Goal: Task Accomplishment & Management: Complete application form

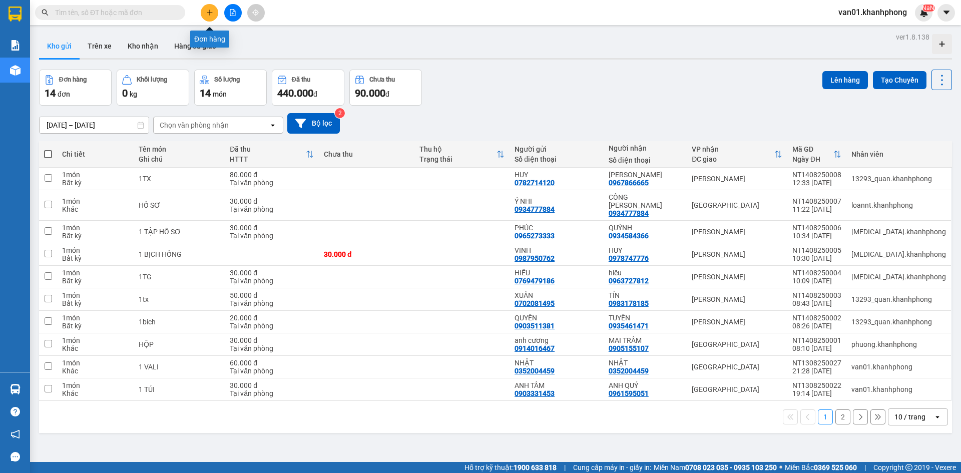
click at [211, 10] on icon "plus" at bounding box center [209, 12] width 7 height 7
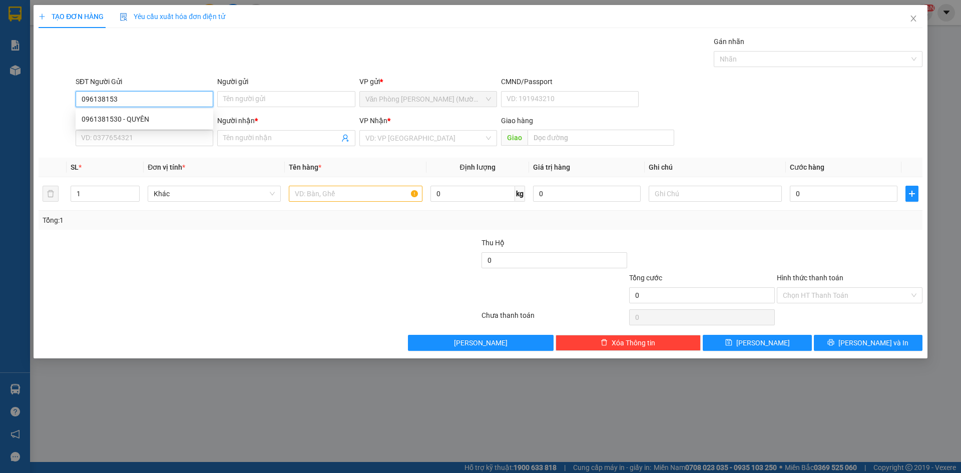
type input "0961381530"
click at [144, 122] on div "0961381530 - QUYÊN" at bounding box center [145, 119] width 126 height 11
type input "QUYÊN"
type input "0961381530"
click at [155, 136] on input "SĐT Người Nhận" at bounding box center [145, 138] width 138 height 16
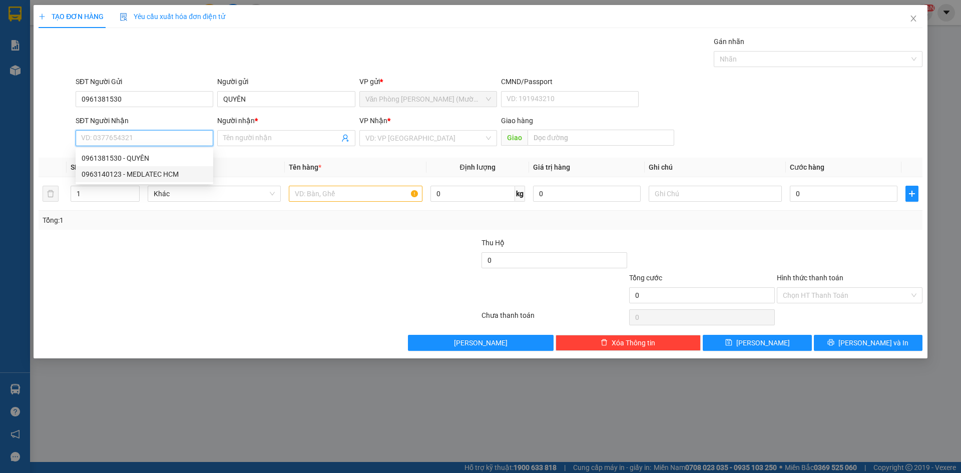
click at [147, 177] on div "0963140123 - MEDLATEC HCM" at bounding box center [145, 174] width 126 height 11
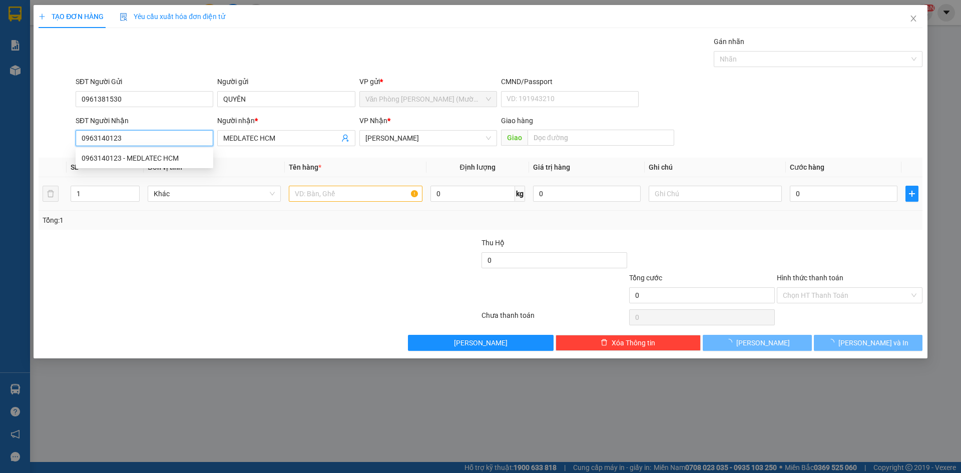
type input "0963140123"
type input "MEDLATEC HCM"
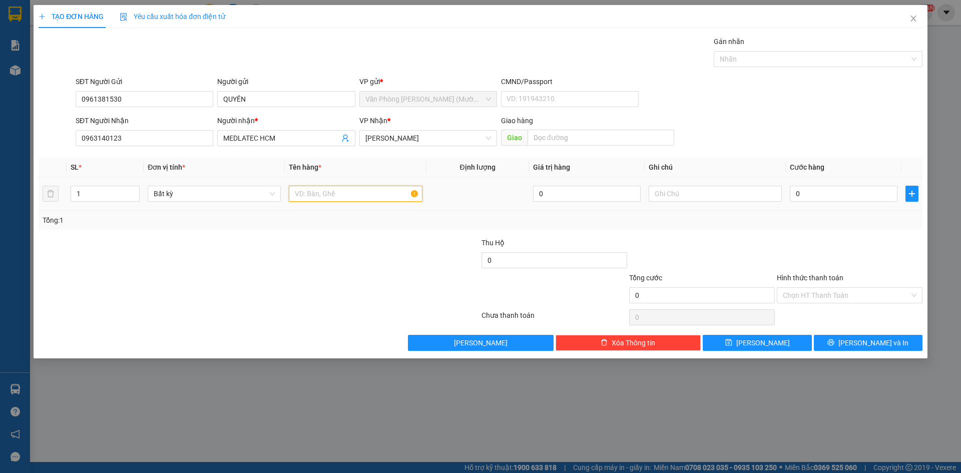
click at [346, 197] on input "text" at bounding box center [355, 194] width 133 height 16
type input "1T"
click at [828, 196] on input "0" at bounding box center [844, 194] width 108 height 16
type input "3"
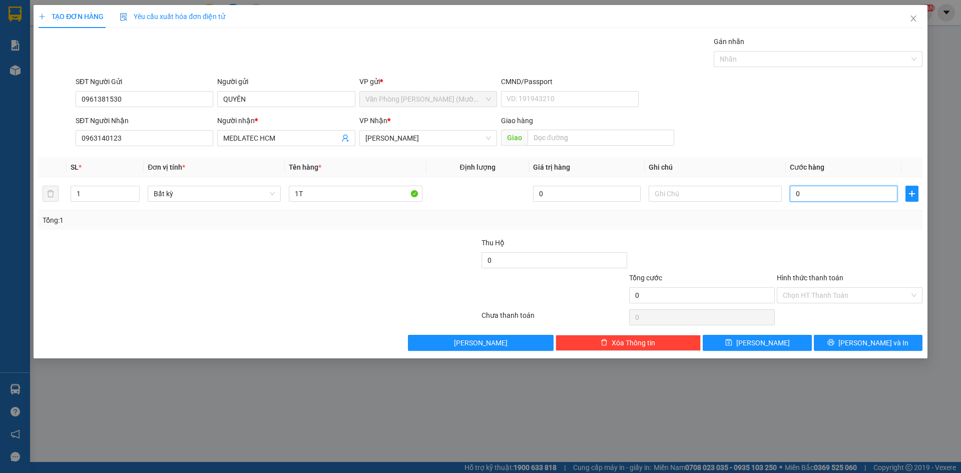
type input "3"
type input "30"
type input "30.000"
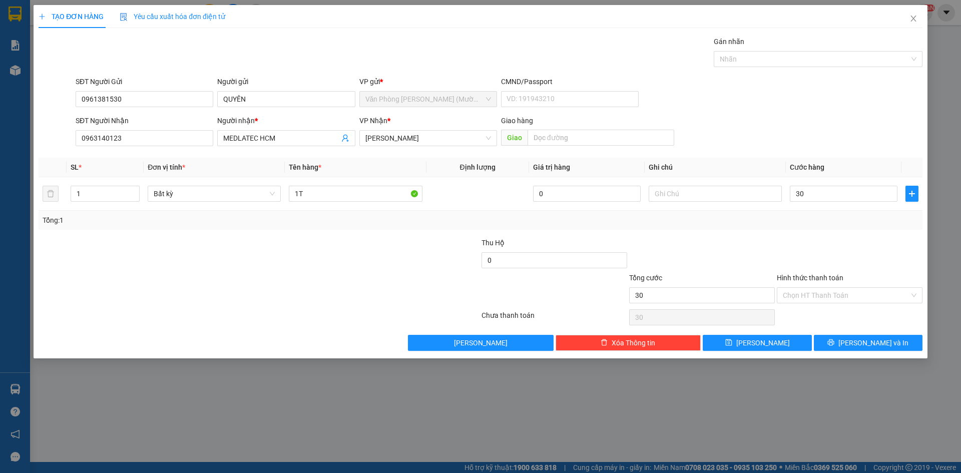
type input "30.000"
click at [855, 227] on div "Tổng: 1" at bounding box center [481, 220] width 884 height 19
click at [798, 293] on input "Hình thức thanh toán" at bounding box center [846, 295] width 127 height 15
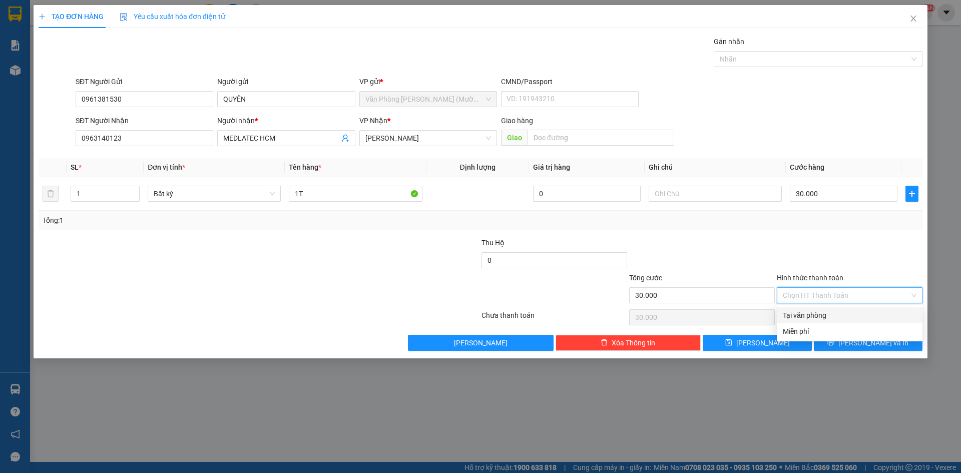
click at [808, 312] on div "Tại văn phòng" at bounding box center [850, 315] width 134 height 11
type input "0"
click at [843, 343] on button "[PERSON_NAME] và In" at bounding box center [868, 343] width 109 height 16
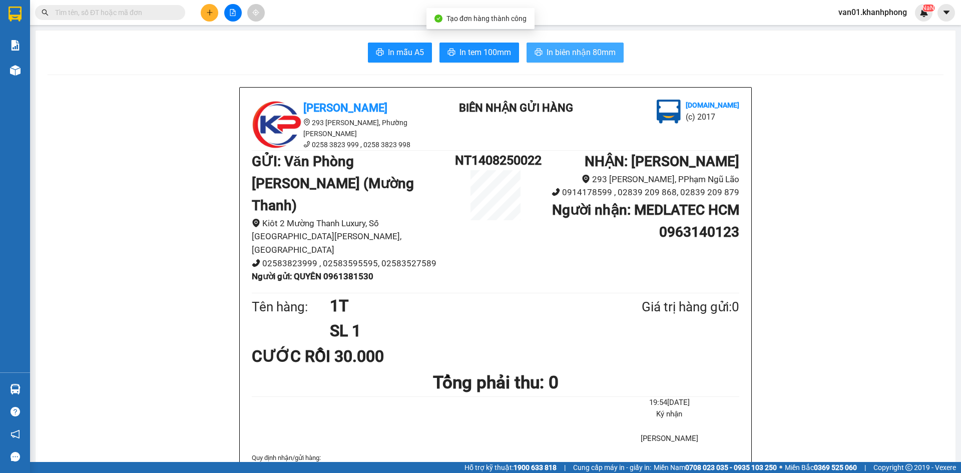
click at [568, 50] on span "In biên nhận 80mm" at bounding box center [581, 52] width 69 height 13
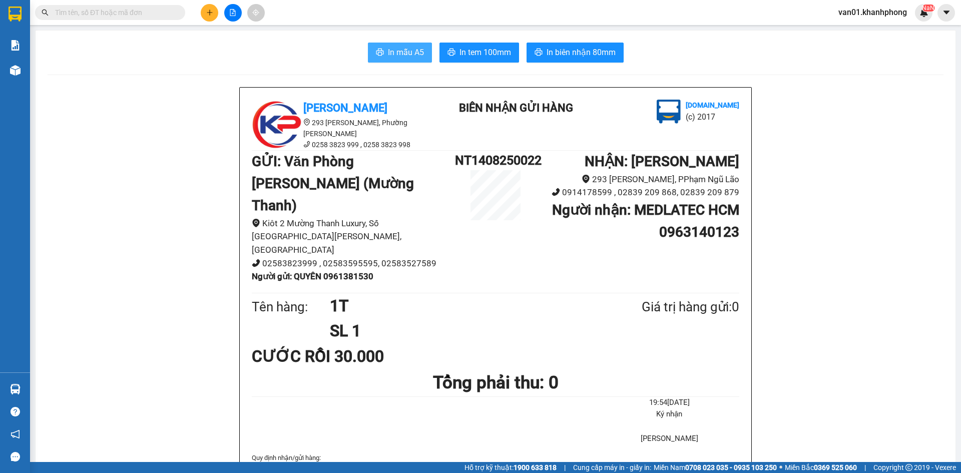
click at [388, 59] on span "In mẫu A5" at bounding box center [406, 52] width 36 height 13
